Goal: Task Accomplishment & Management: Use online tool/utility

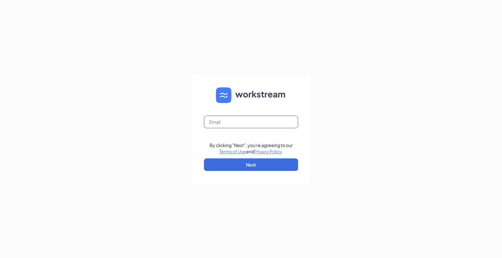
click at [243, 119] on input "text" at bounding box center [251, 122] width 94 height 13
type input "marla.bearden@pjunited.com"
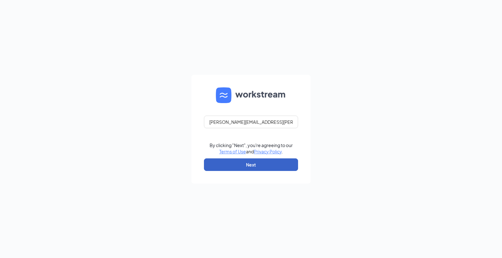
click at [251, 164] on button "Next" at bounding box center [251, 164] width 94 height 13
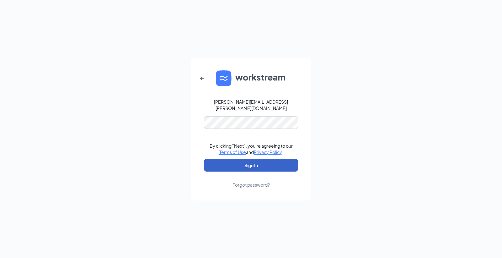
click at [255, 164] on button "Sign In" at bounding box center [251, 165] width 94 height 13
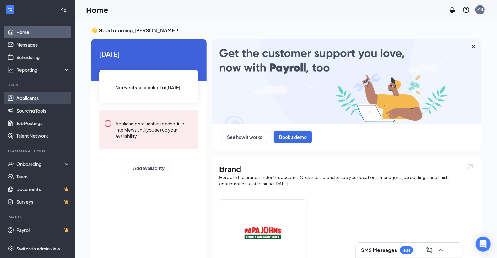
click at [28, 95] on link "Applicants" at bounding box center [43, 98] width 54 height 13
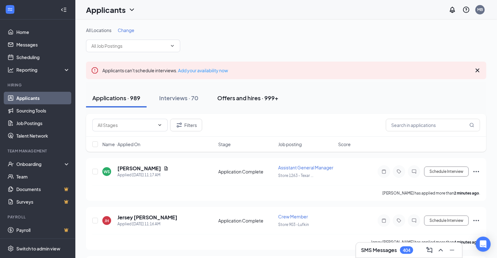
click at [250, 98] on div "Offers and hires · 999+" at bounding box center [247, 98] width 61 height 8
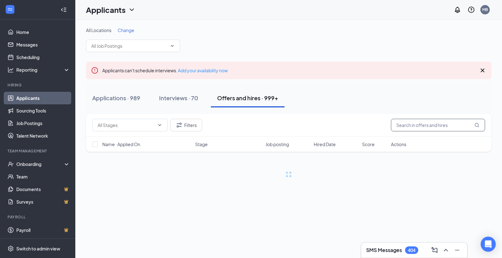
click at [419, 126] on input "text" at bounding box center [438, 125] width 94 height 13
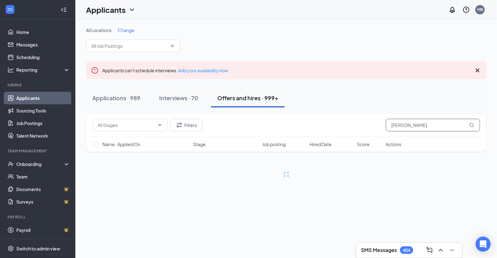
type input "[PERSON_NAME]"
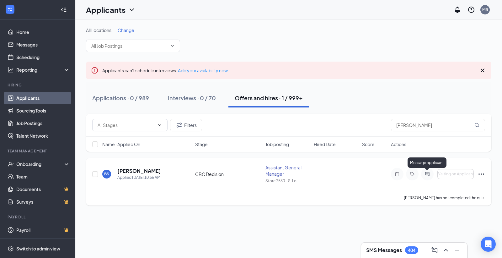
click at [428, 172] on icon "ActiveChat" at bounding box center [427, 174] width 4 height 4
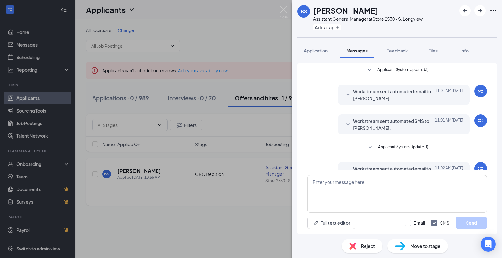
scroll to position [48, 0]
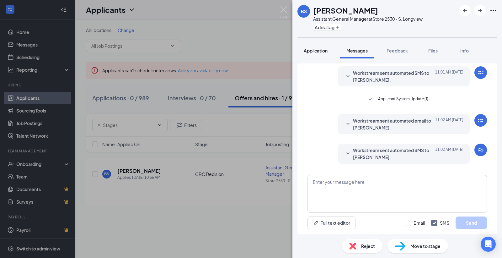
click at [318, 48] on span "Application" at bounding box center [316, 51] width 24 height 6
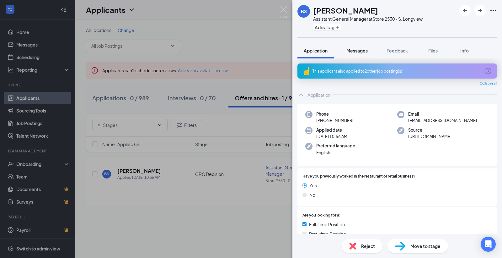
click at [358, 50] on span "Messages" at bounding box center [357, 51] width 21 height 6
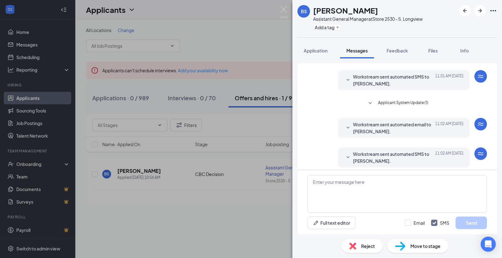
scroll to position [48, 0]
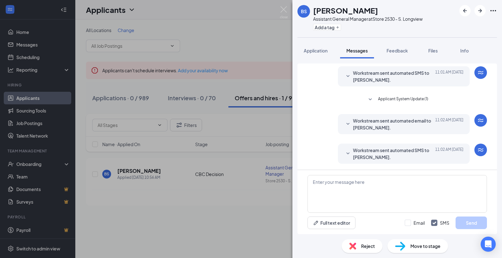
click at [353, 153] on span "Workstream sent automated SMS to [PERSON_NAME]." at bounding box center [394, 154] width 82 height 14
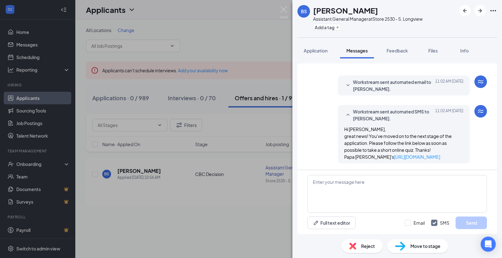
scroll to position [93, 0]
click at [308, 116] on div "Workstream sent automated SMS to Brady Sykes. Today 11:02 AM Hi Brady, great ne…" at bounding box center [398, 136] width 180 height 62
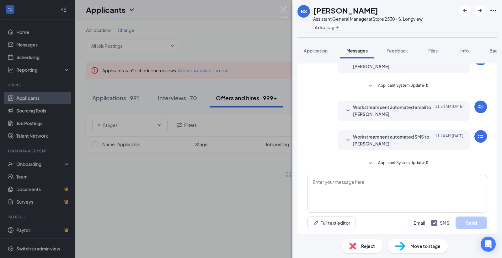
scroll to position [164, 0]
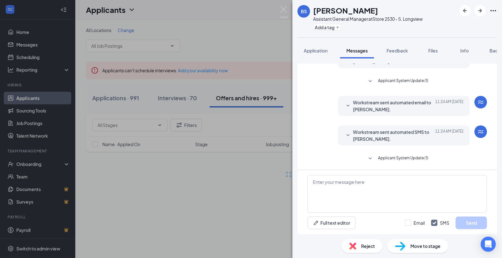
click at [369, 158] on icon "SmallChevronDown" at bounding box center [371, 159] width 8 height 8
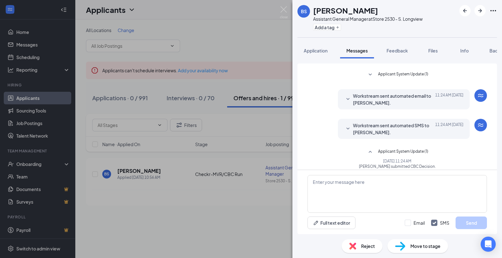
scroll to position [175, 0]
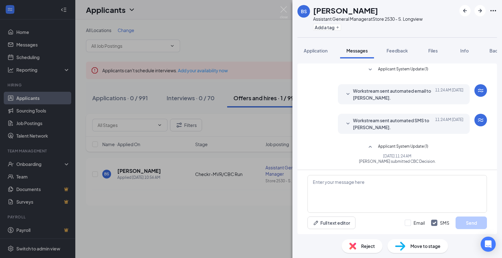
click at [344, 122] on icon "SmallChevronDown" at bounding box center [348, 124] width 8 height 8
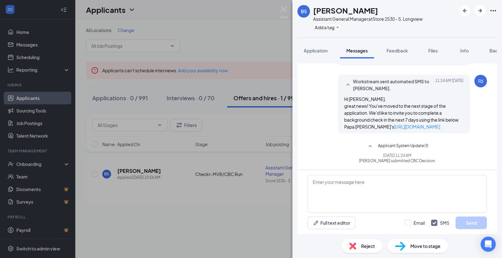
scroll to position [220, 0]
click at [394, 126] on link "[URL][DOMAIN_NAME]" at bounding box center [417, 127] width 46 height 6
click at [320, 144] on div "Load earlier interactions (about 2 more) Applicant System Update (1) Workstream…" at bounding box center [398, 9] width 180 height 320
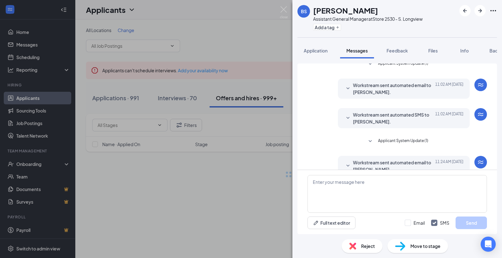
scroll to position [164, 0]
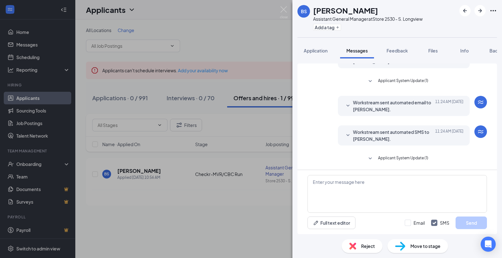
click at [382, 156] on span "Applicant System Update (1)" at bounding box center [403, 159] width 50 height 8
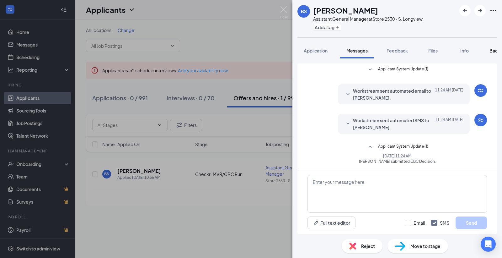
click at [493, 48] on span "Background" at bounding box center [503, 51] width 26 height 6
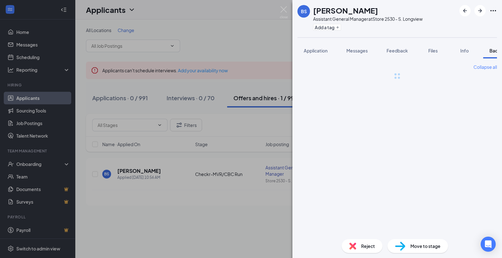
scroll to position [0, 26]
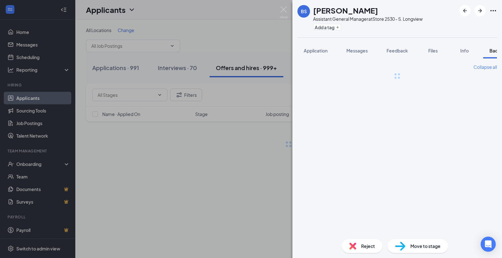
scroll to position [0, 26]
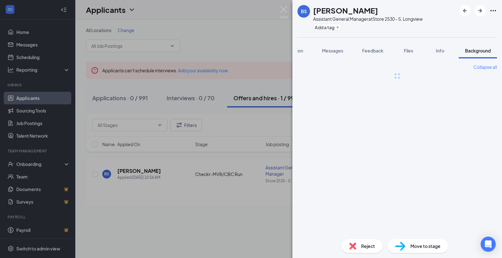
scroll to position [0, 26]
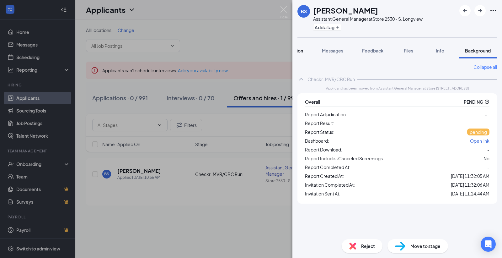
click at [303, 48] on button "Application" at bounding box center [291, 51] width 36 height 16
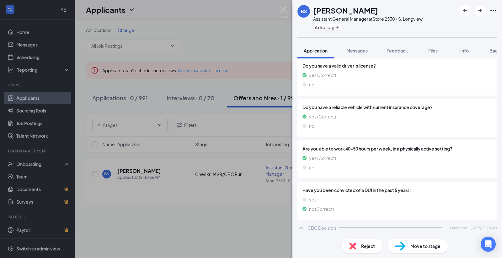
scroll to position [558, 0]
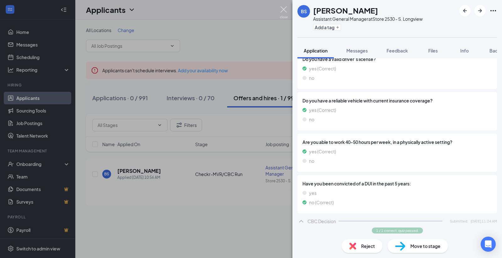
click at [283, 9] on img at bounding box center [284, 12] width 8 height 12
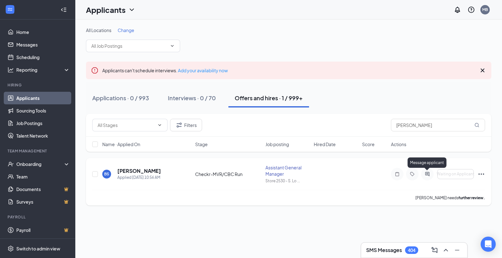
click at [427, 172] on icon "ActiveChat" at bounding box center [427, 174] width 4 height 4
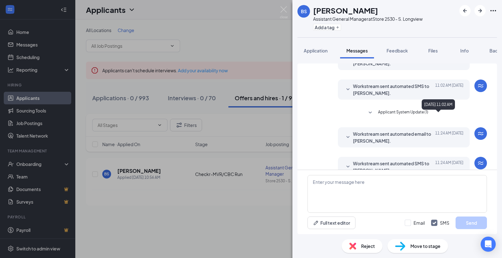
scroll to position [164, 0]
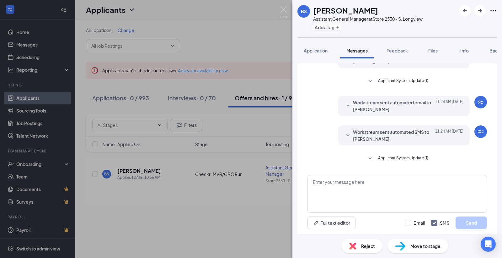
click at [395, 156] on span "Applicant System Update (1)" at bounding box center [403, 159] width 50 height 8
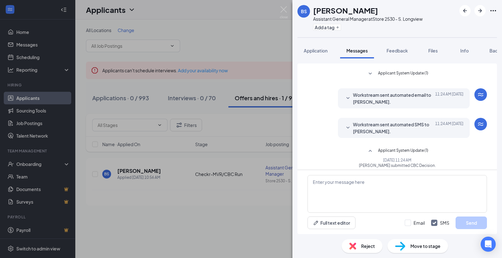
scroll to position [175, 0]
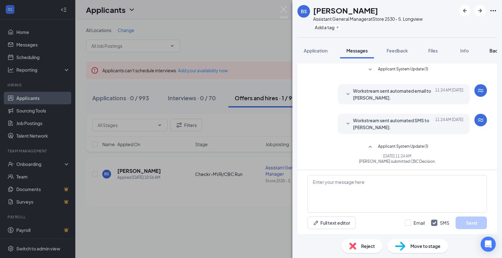
click at [494, 51] on span "Background" at bounding box center [503, 51] width 26 height 6
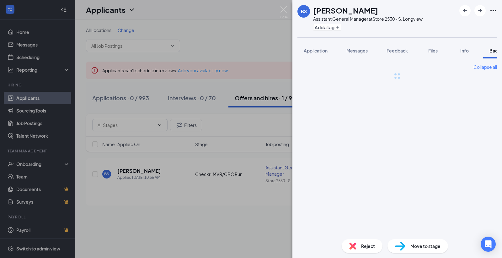
scroll to position [0, 26]
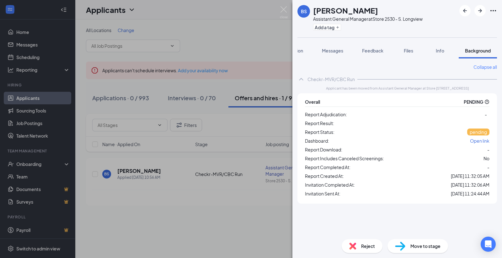
click at [476, 139] on span "Open link" at bounding box center [479, 141] width 19 height 6
click at [282, 6] on div "[PERSON_NAME] Assistant General Manager at Store 2530 - S. Longview Add a tag A…" at bounding box center [251, 129] width 502 height 258
